Goal: Browse casually

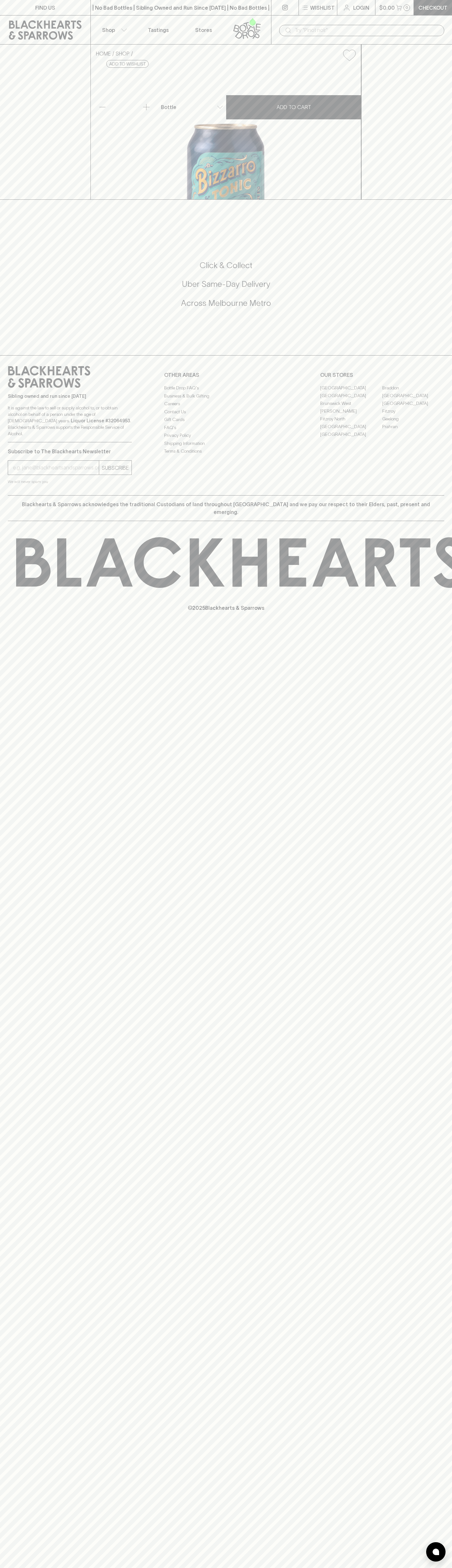
click at [239, 13] on div "| No Bad Bottles | Sibling Owned and Run Since 2006 | No Bad Bottles | Sibling …" at bounding box center [180, 7] width 181 height 15
click at [436, 1051] on div "FIND US | No Bad Bottles | Sibling Owned and Run Since 2006 | No Bad Bottles | …" at bounding box center [226, 784] width 452 height 1568
click at [411, 1567] on html "FIND US | No Bad Bottles | Sibling Owned and Run Since 2006 | No Bad Bottles | …" at bounding box center [226, 784] width 452 height 1568
click at [10, 612] on p "© 2025 Blackhearts & Sparrows" at bounding box center [226, 600] width 452 height 24
